Goal: Information Seeking & Learning: Learn about a topic

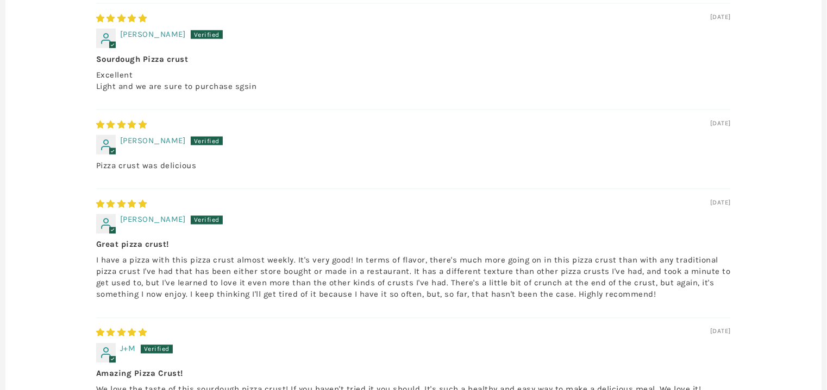
scroll to position [805, 0]
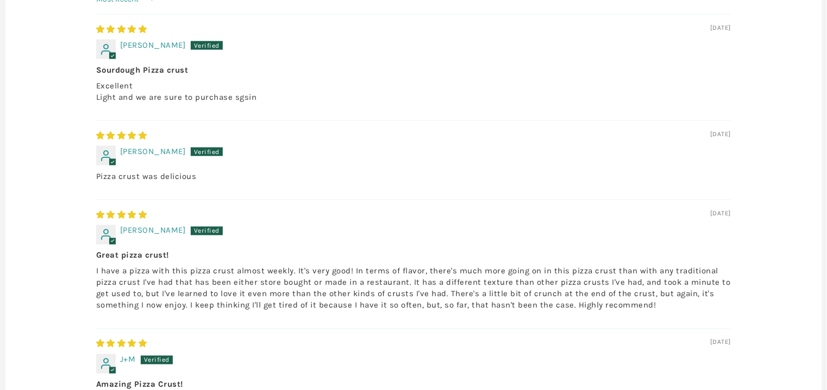
drag, startPoint x: 553, startPoint y: 99, endPoint x: 531, endPoint y: 126, distance: 35.5
copy p "Organic Swiss Weizen"
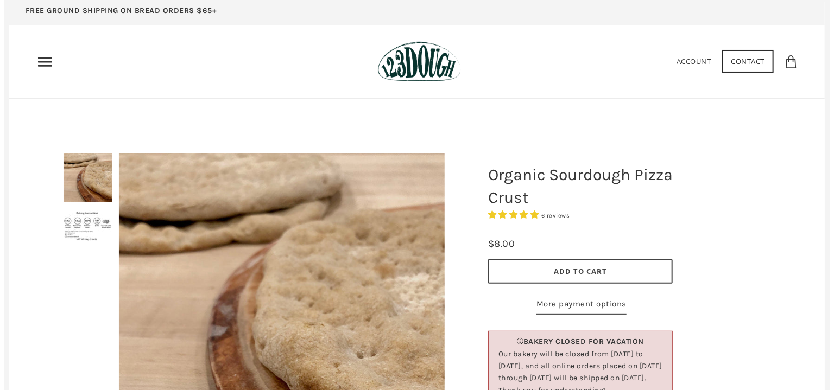
scroll to position [0, 0]
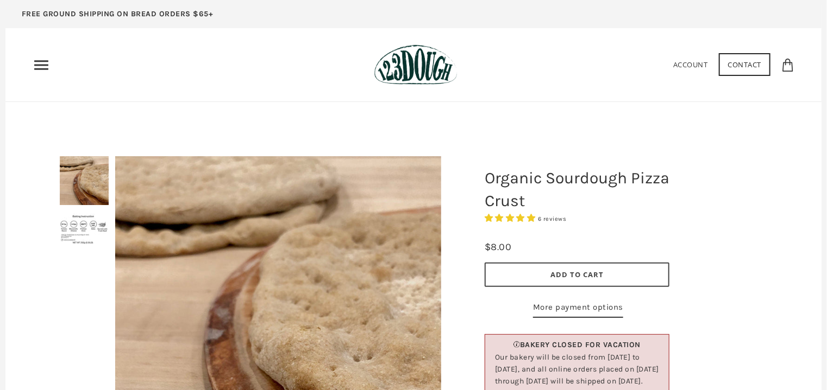
click at [42, 68] on icon "Primary" at bounding box center [41, 64] width 17 height 17
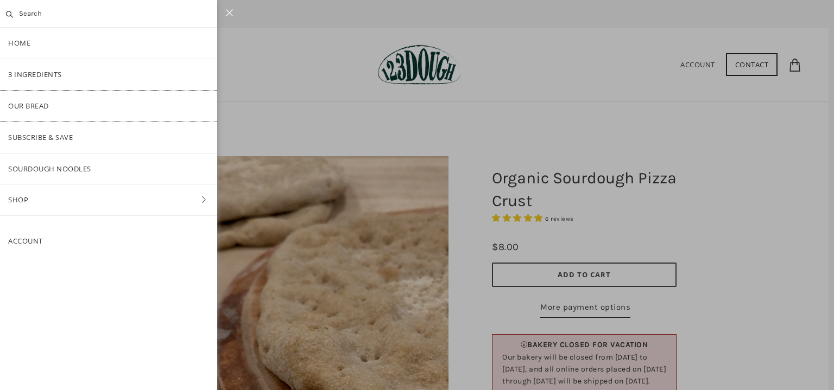
click at [49, 118] on link "Our Bread" at bounding box center [108, 106] width 217 height 31
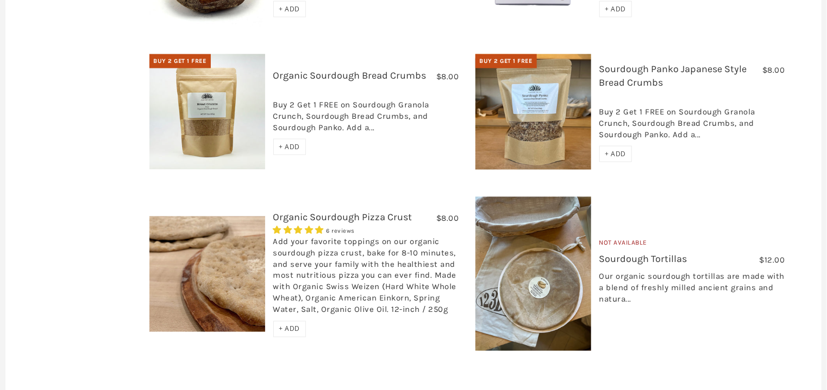
scroll to position [771, 0]
